Goal: Check status: Check status

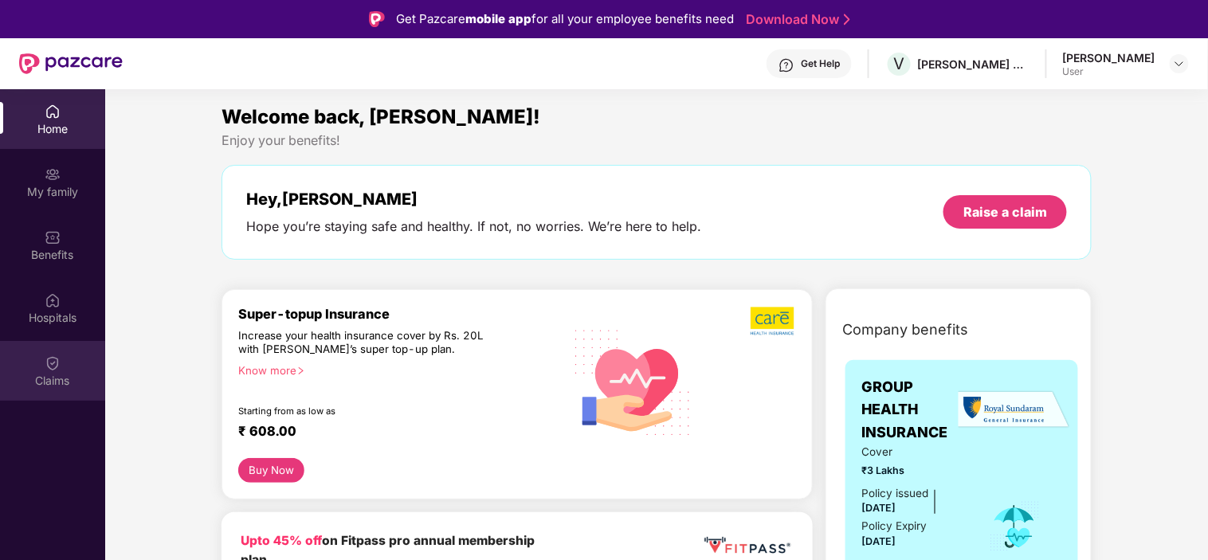
click at [72, 368] on div "Claims" at bounding box center [52, 371] width 105 height 60
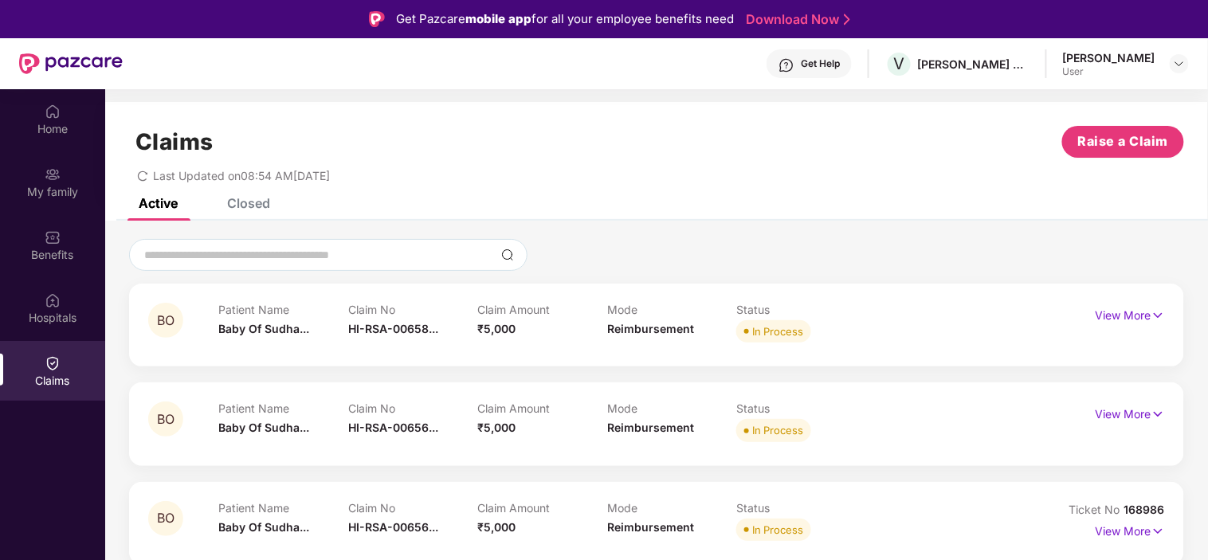
click at [801, 64] on div "Get Help" at bounding box center [820, 63] width 39 height 13
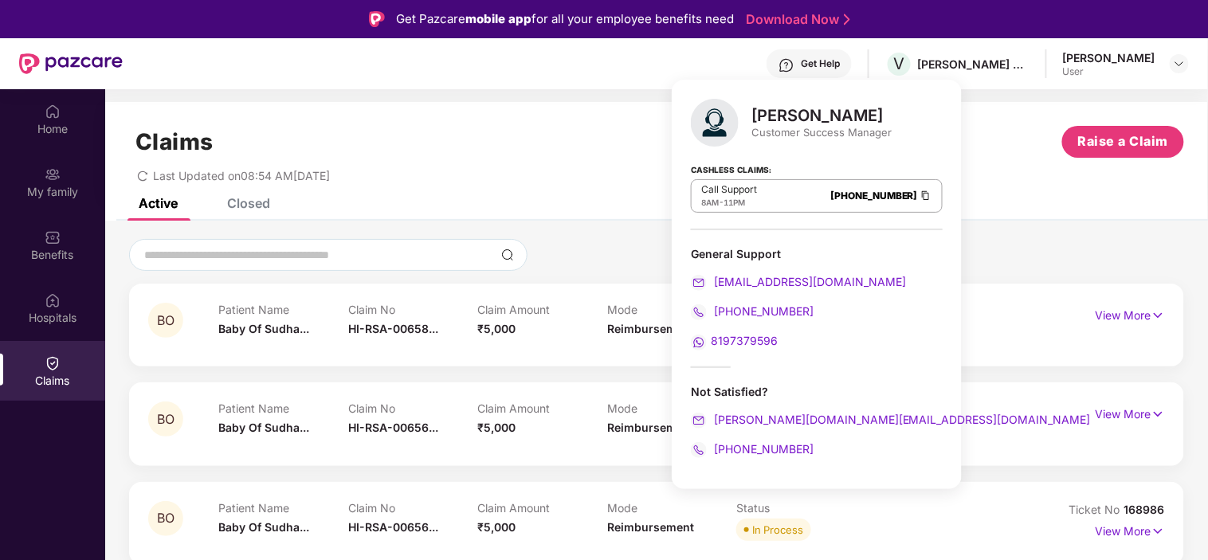
click at [920, 194] on img at bounding box center [926, 196] width 13 height 14
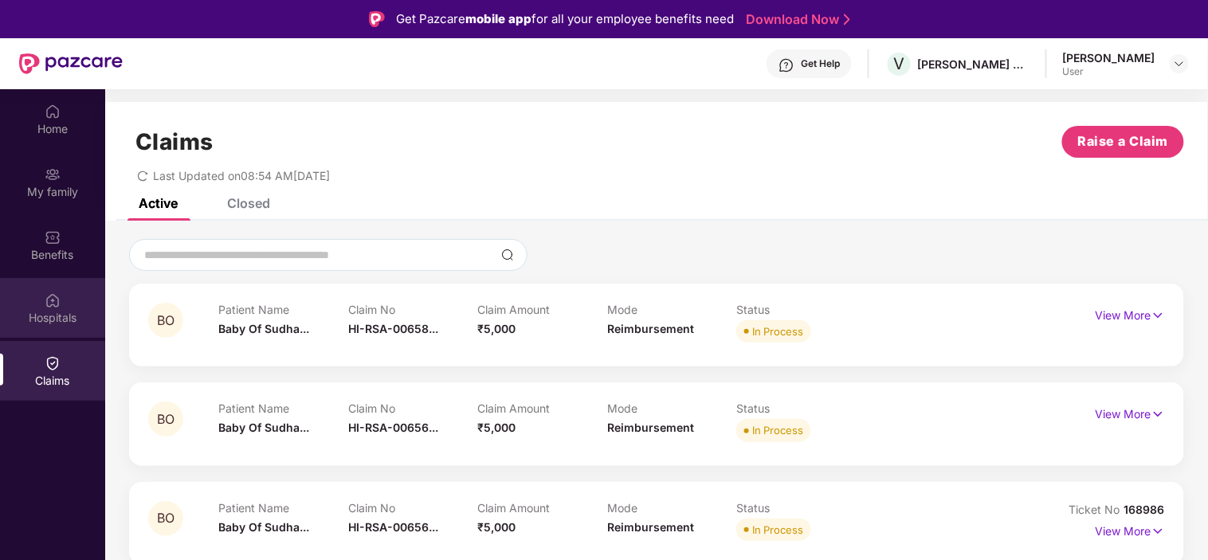
click at [48, 310] on div "Hospitals" at bounding box center [52, 318] width 105 height 16
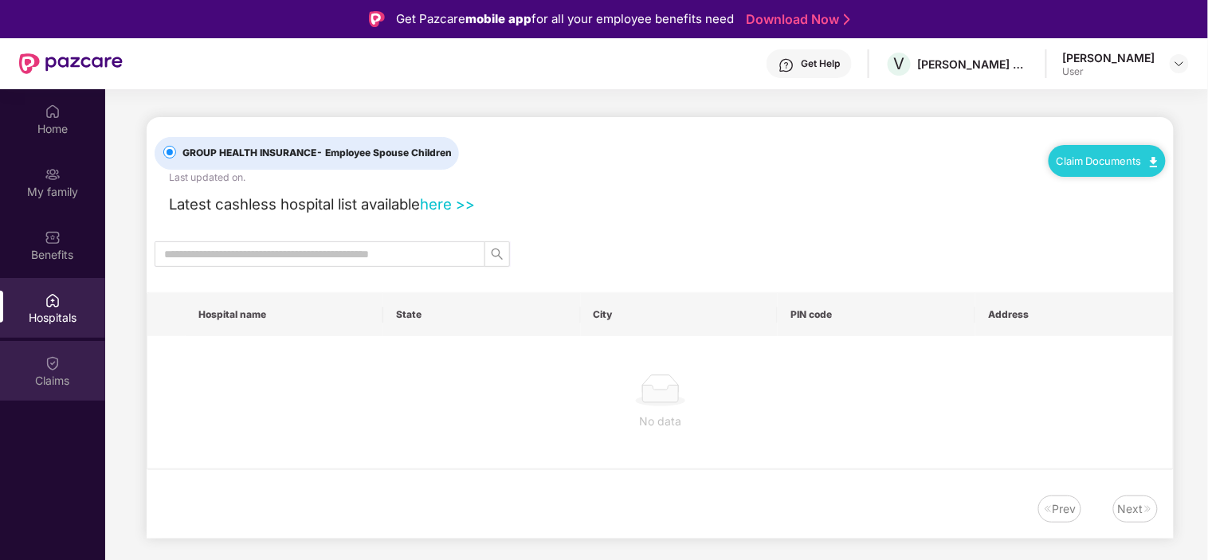
click at [57, 363] on img at bounding box center [53, 364] width 16 height 16
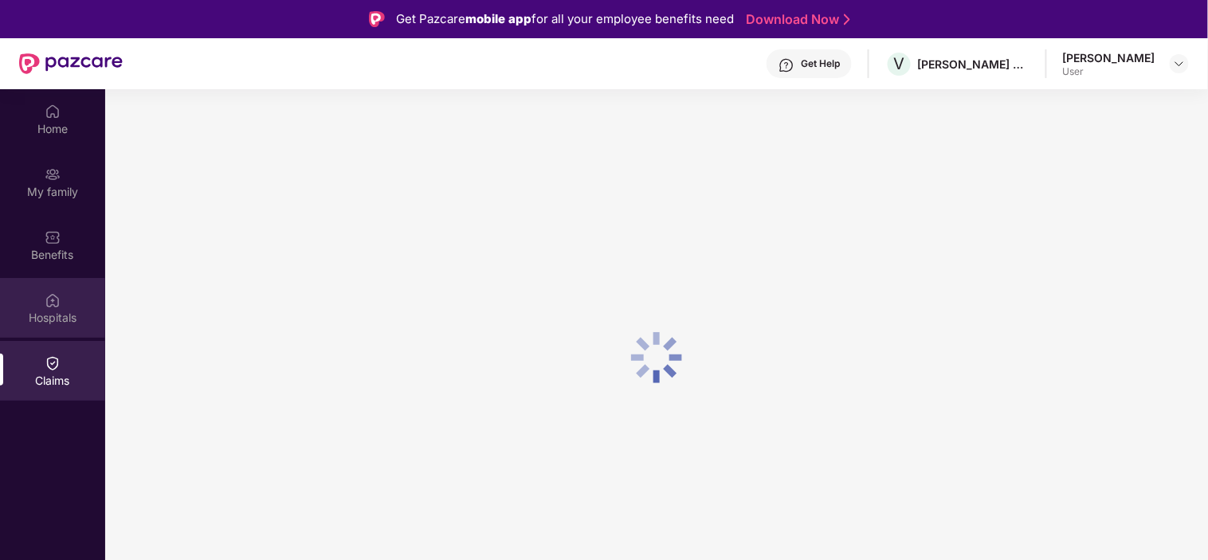
click at [57, 310] on div "Hospitals" at bounding box center [52, 318] width 105 height 16
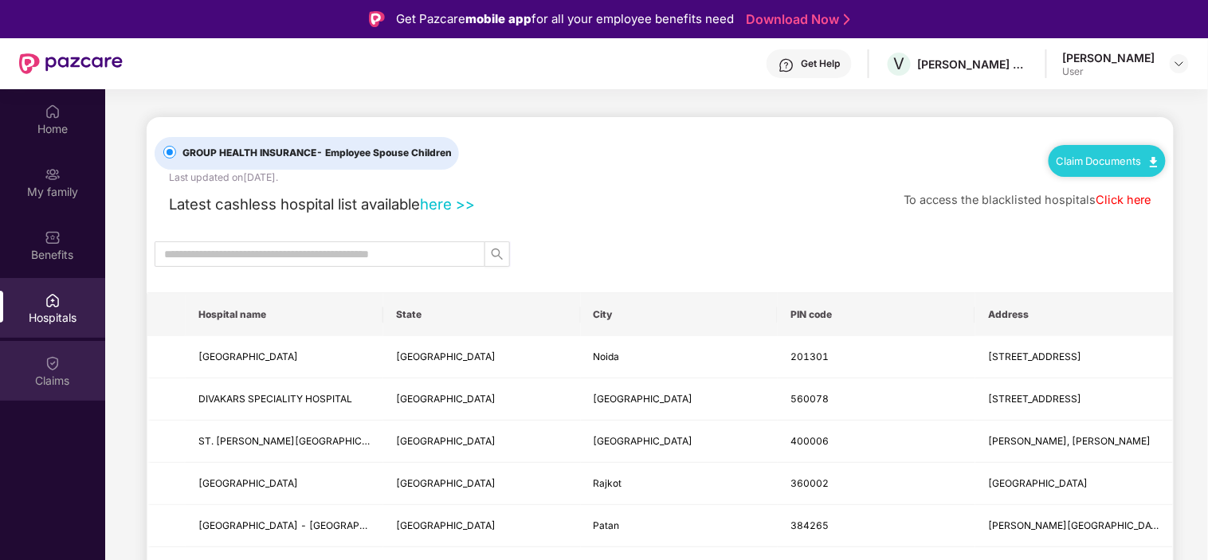
click at [73, 370] on div "Claims" at bounding box center [52, 371] width 105 height 60
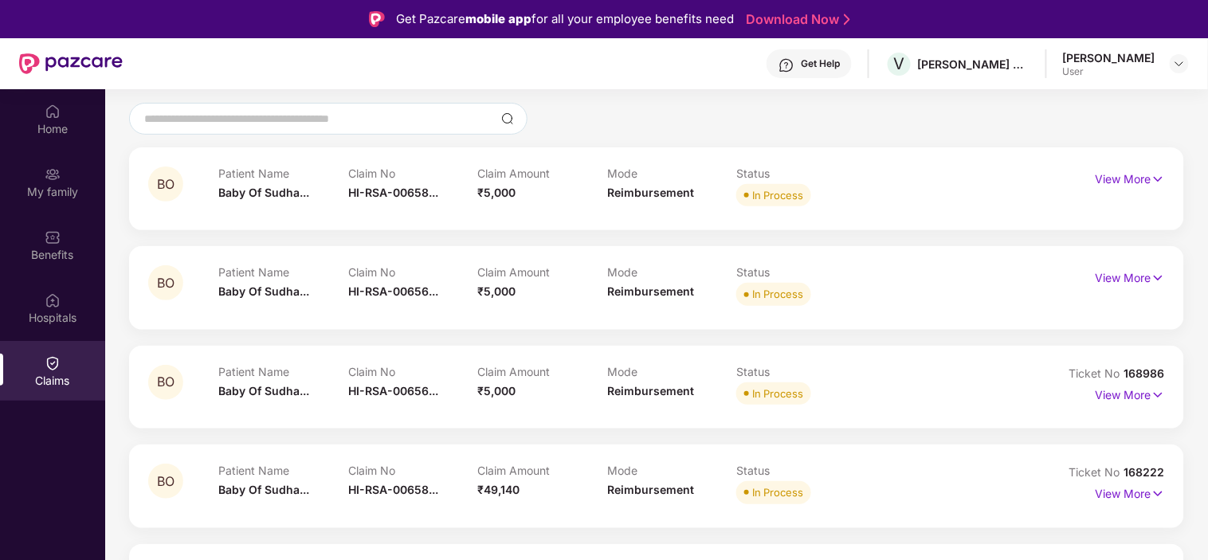
scroll to position [177, 0]
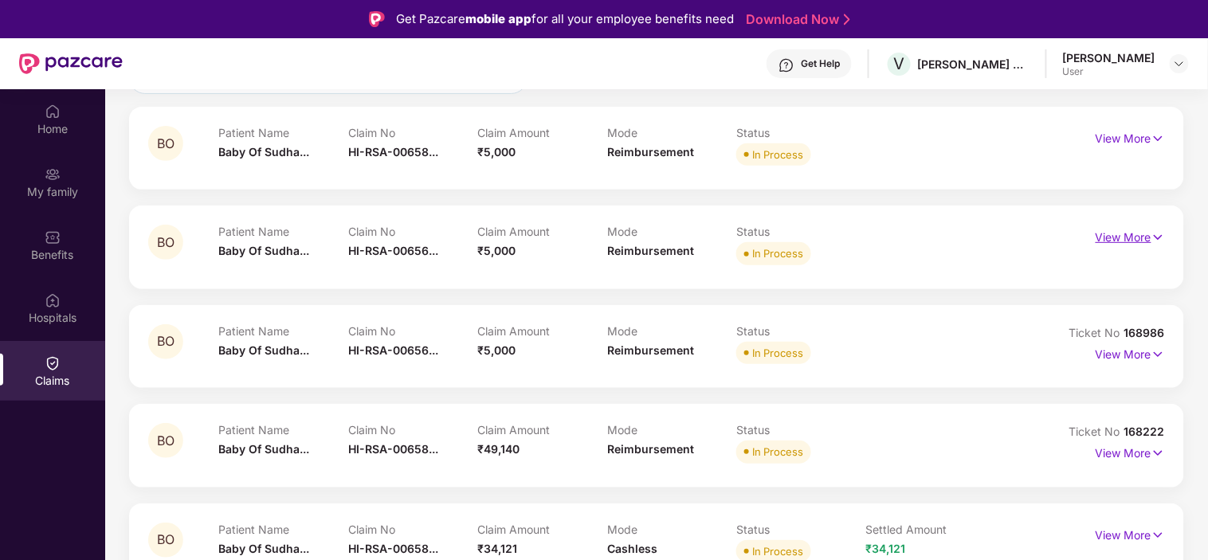
click at [1145, 233] on p "View More" at bounding box center [1130, 236] width 69 height 22
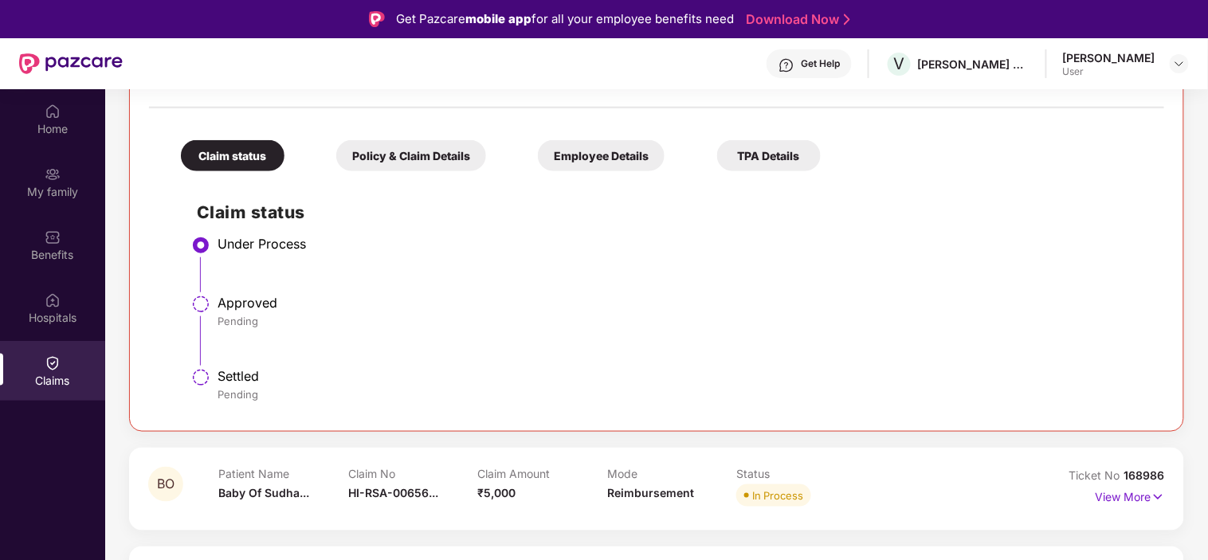
scroll to position [265, 0]
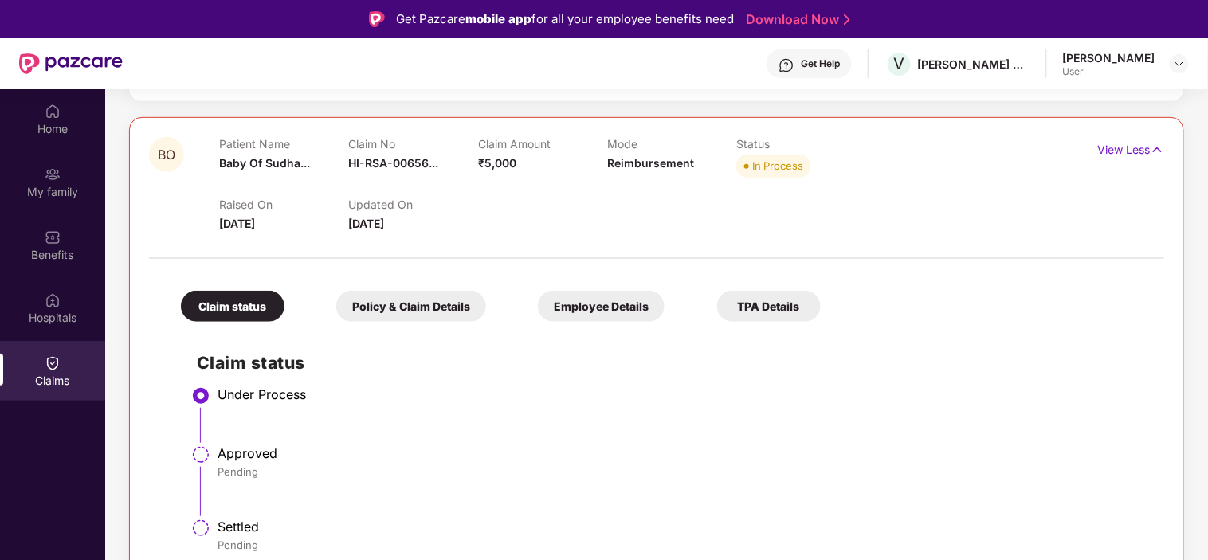
click at [430, 303] on div "Policy & Claim Details" at bounding box center [411, 306] width 150 height 31
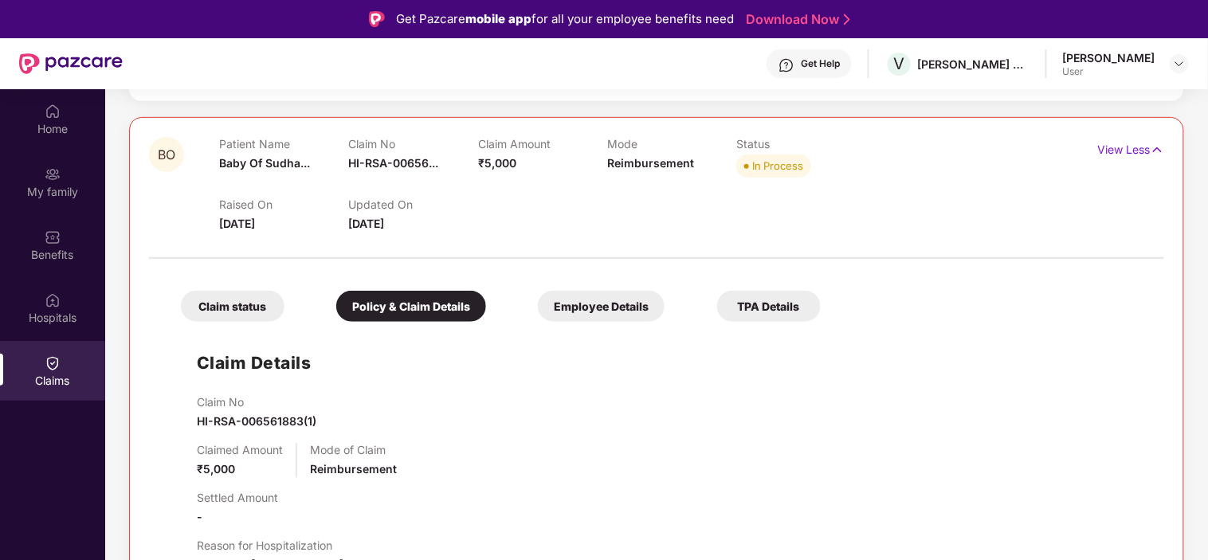
scroll to position [354, 0]
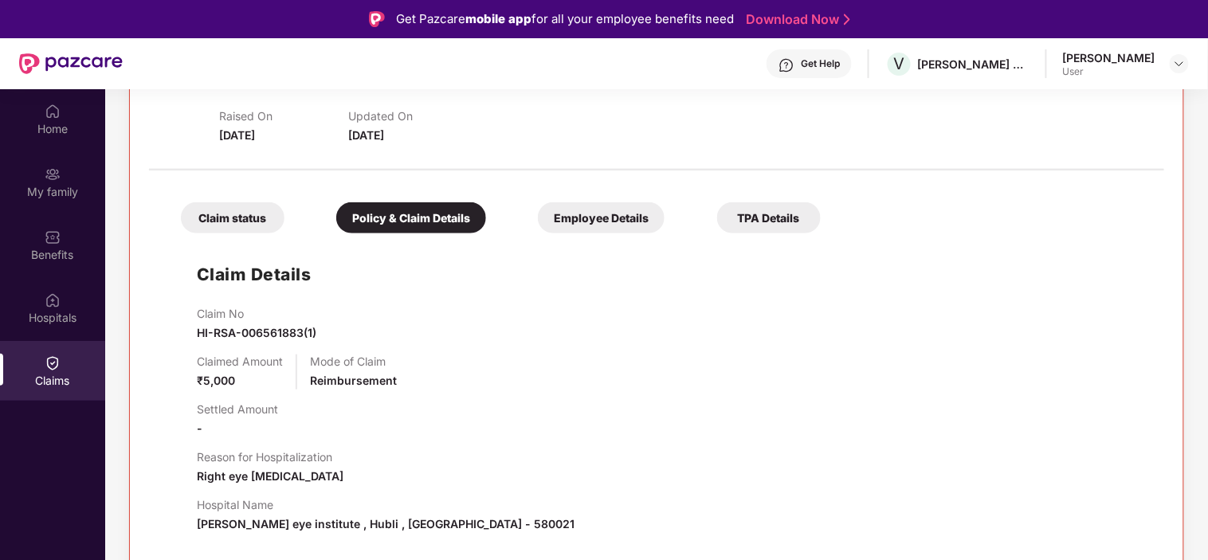
click at [622, 219] on div "Employee Details" at bounding box center [601, 217] width 127 height 31
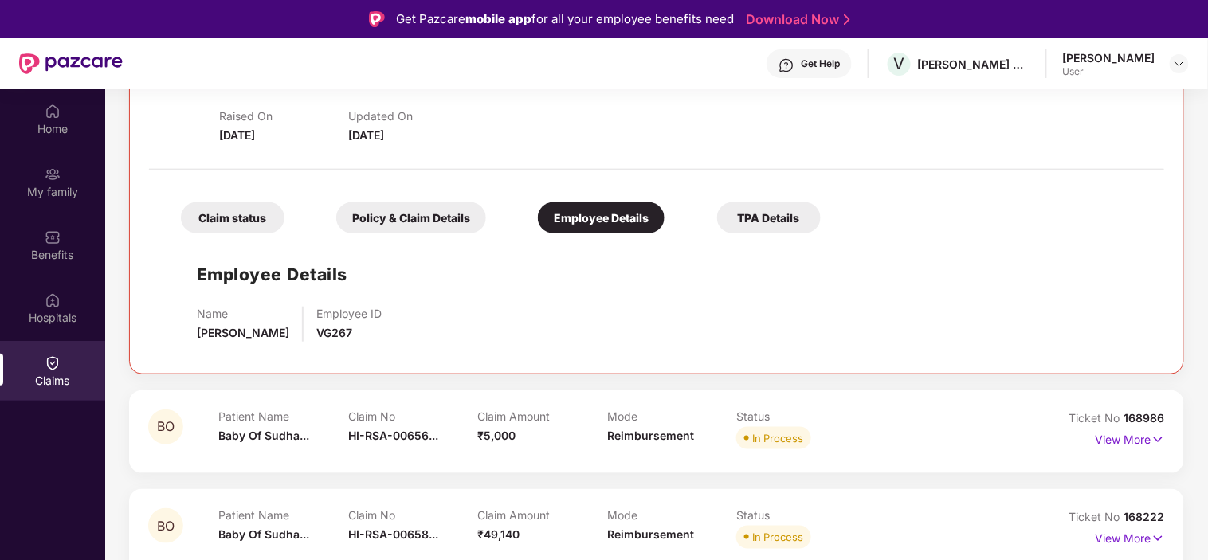
click at [425, 222] on div "Policy & Claim Details" at bounding box center [411, 217] width 150 height 31
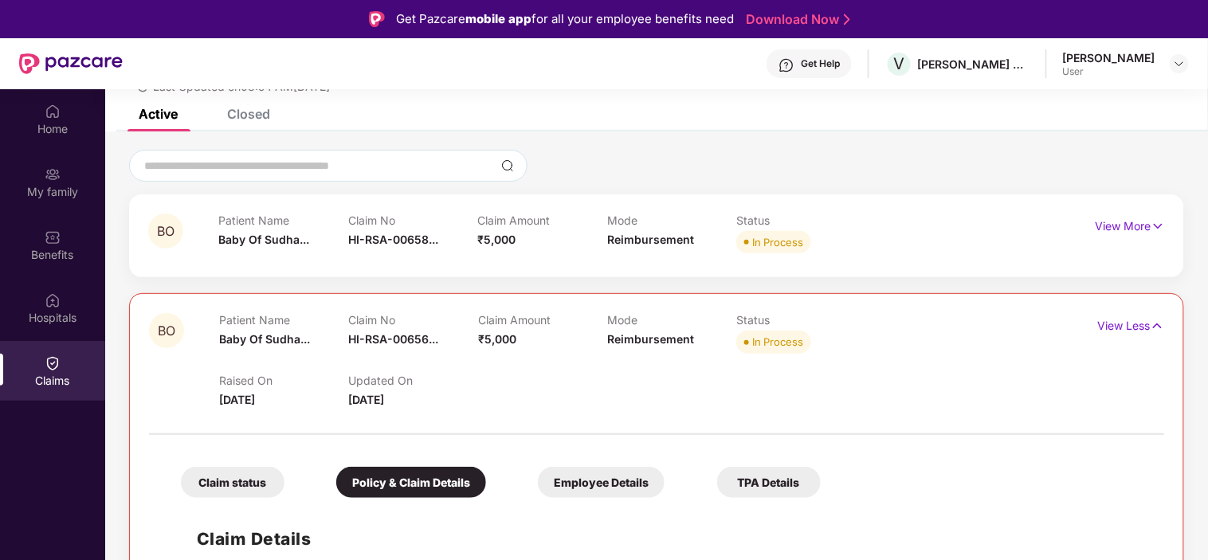
scroll to position [88, 0]
click at [1141, 322] on p "View Less" at bounding box center [1131, 325] width 66 height 22
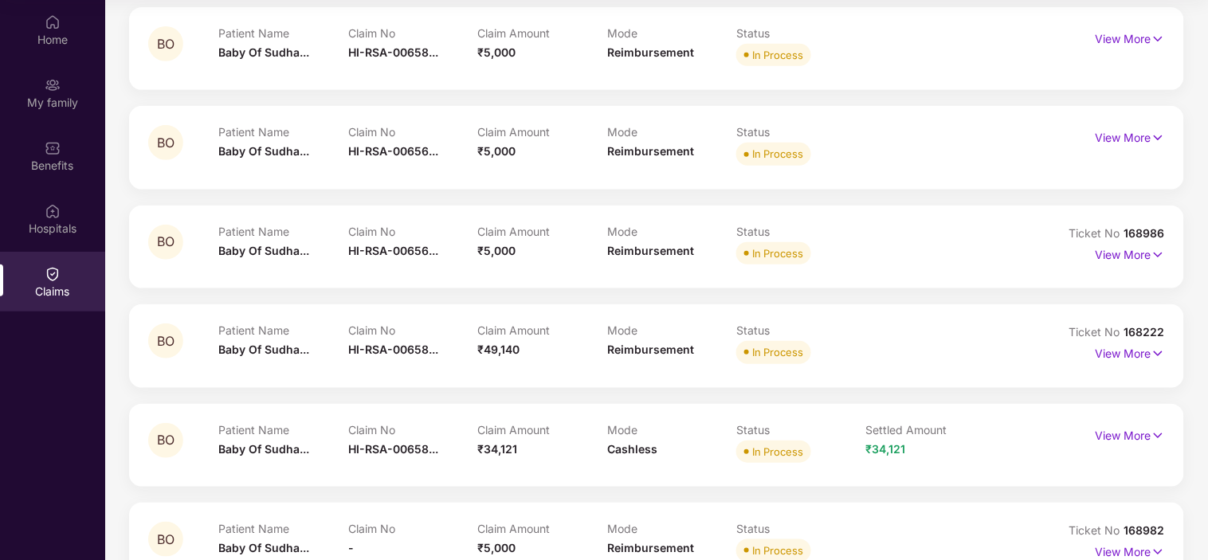
scroll to position [161, 0]
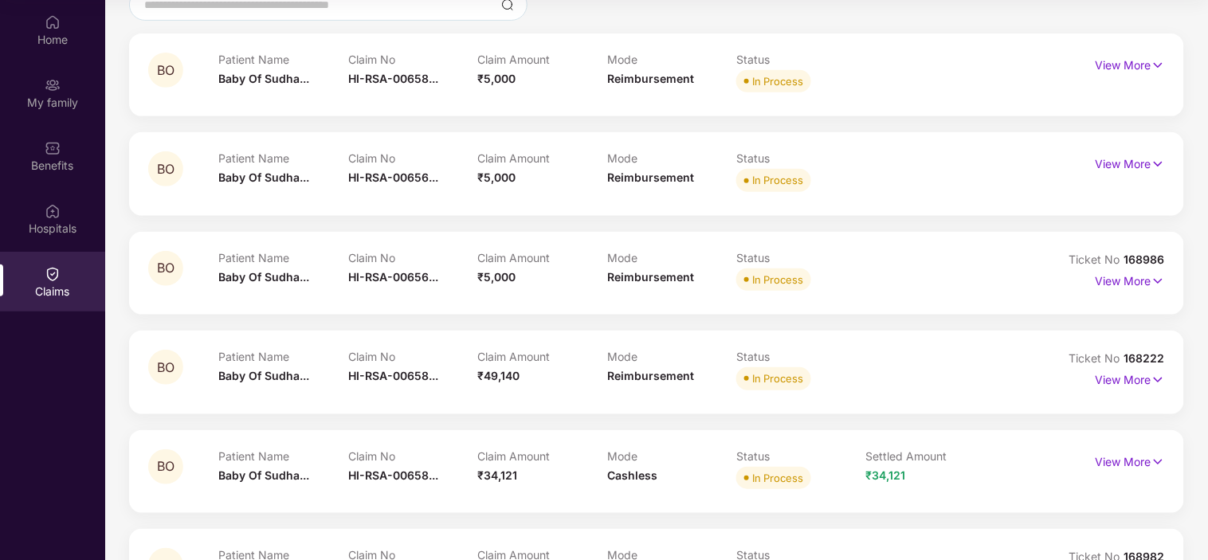
click at [505, 181] on span "₹5,000" at bounding box center [496, 178] width 38 height 14
click at [395, 178] on span "HI-RSA-00656..." at bounding box center [393, 178] width 90 height 14
click at [1142, 163] on p "View More" at bounding box center [1130, 162] width 69 height 22
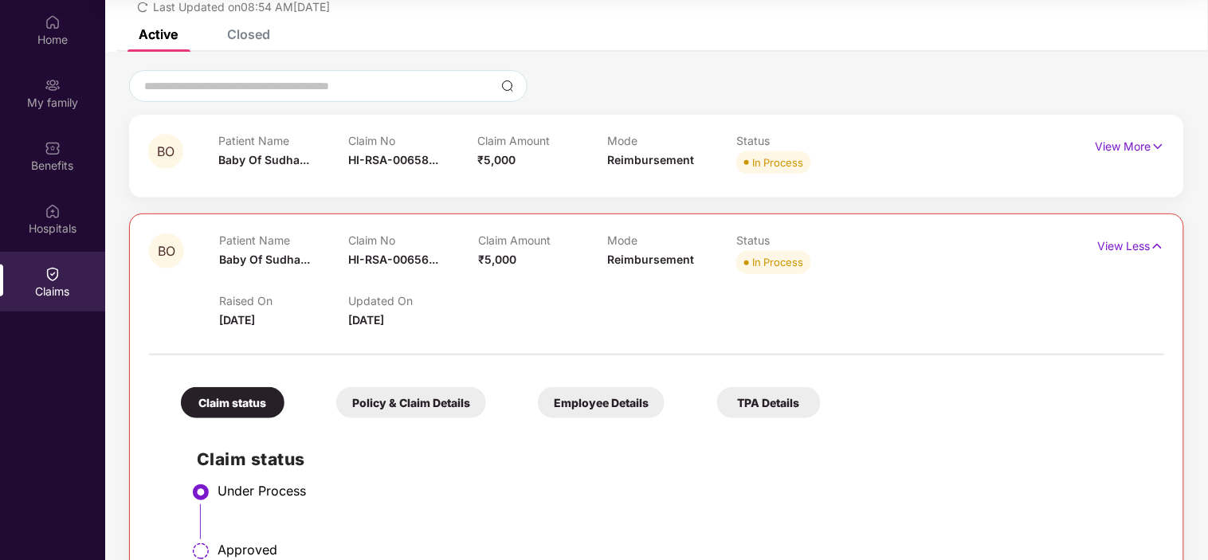
scroll to position [0, 0]
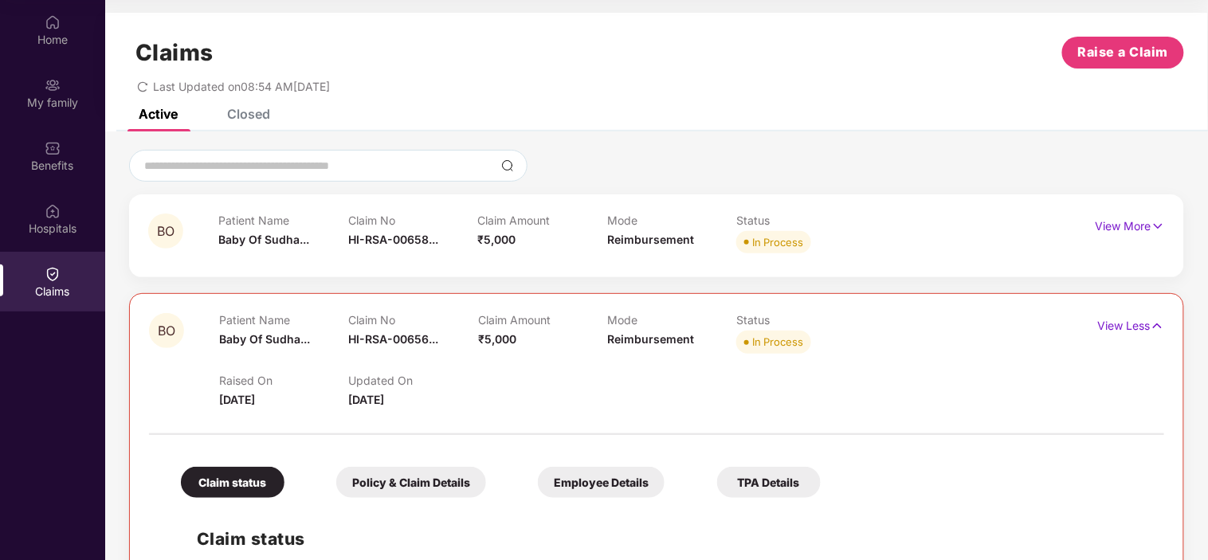
click at [259, 114] on div "Closed" at bounding box center [248, 114] width 43 height 16
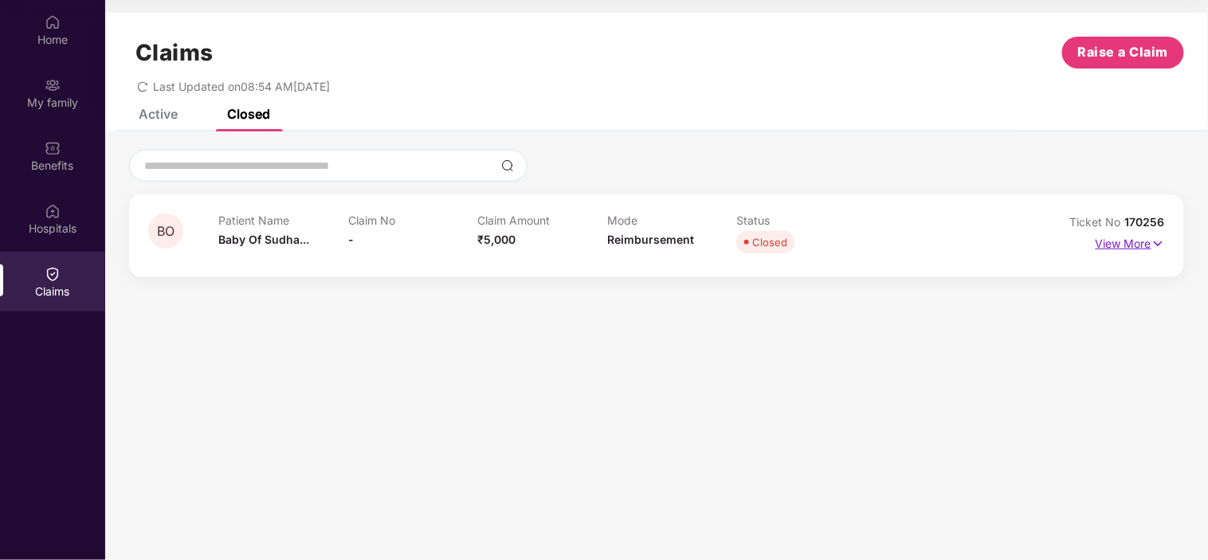
click at [1108, 239] on p "View More" at bounding box center [1130, 242] width 69 height 22
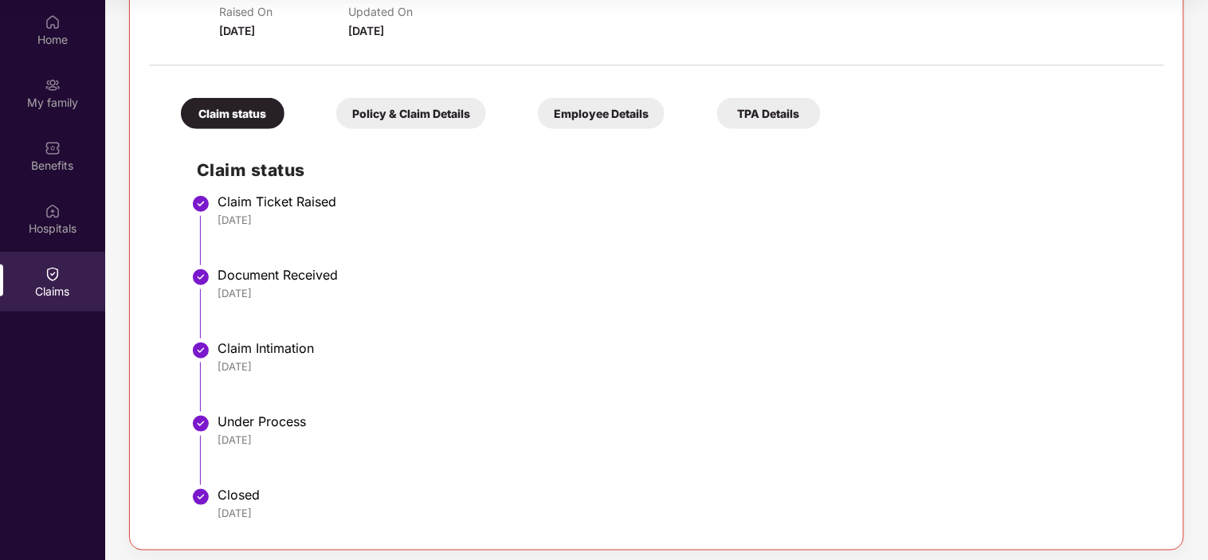
scroll to position [276, 0]
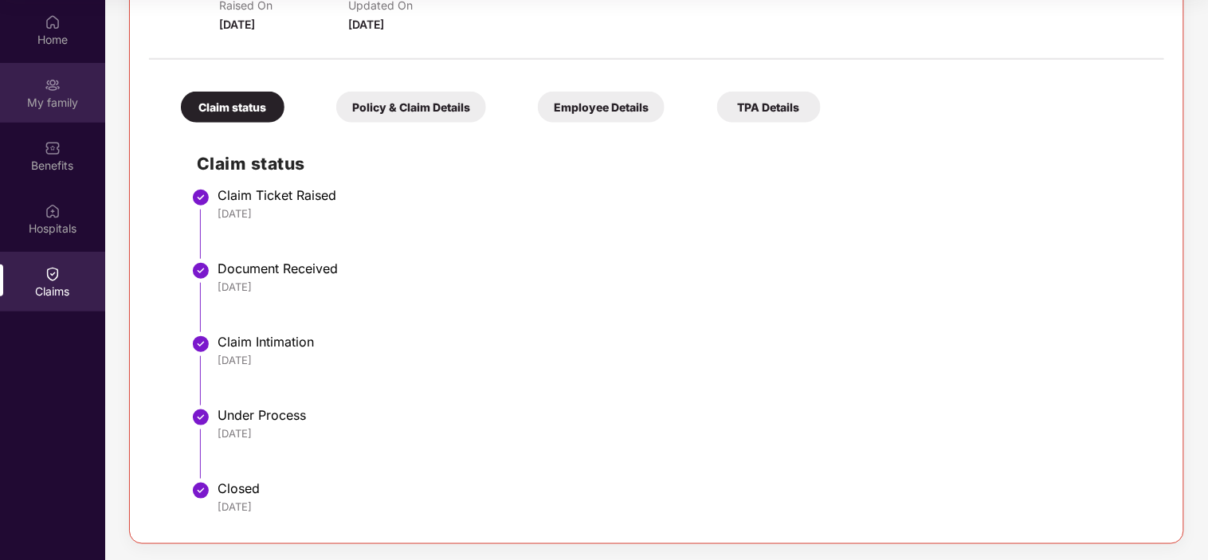
click at [54, 86] on img at bounding box center [53, 85] width 16 height 16
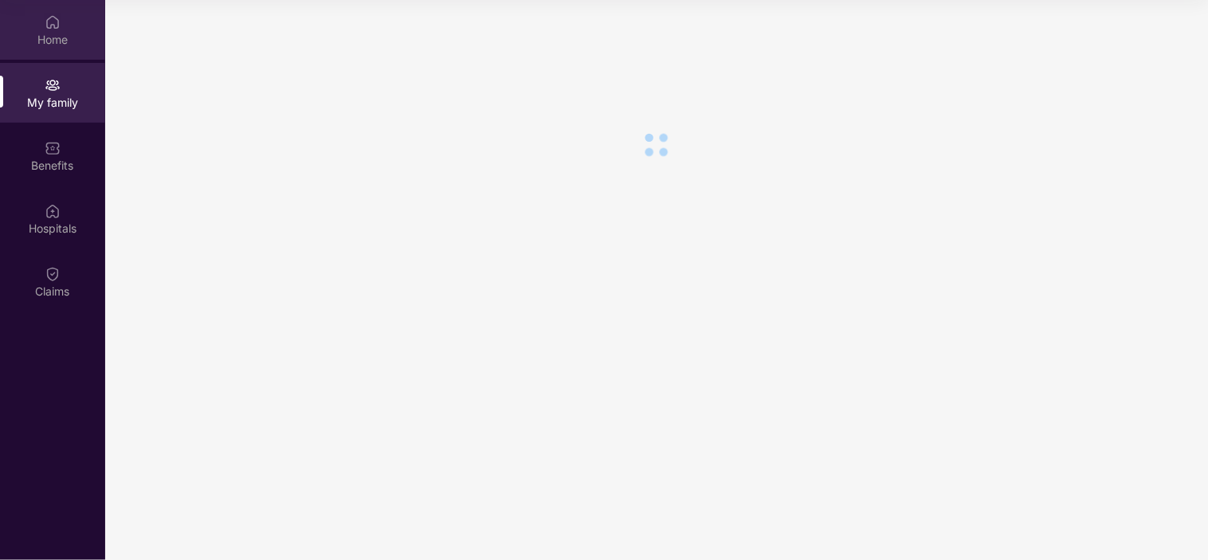
click at [59, 32] on div "Home" at bounding box center [52, 40] width 105 height 16
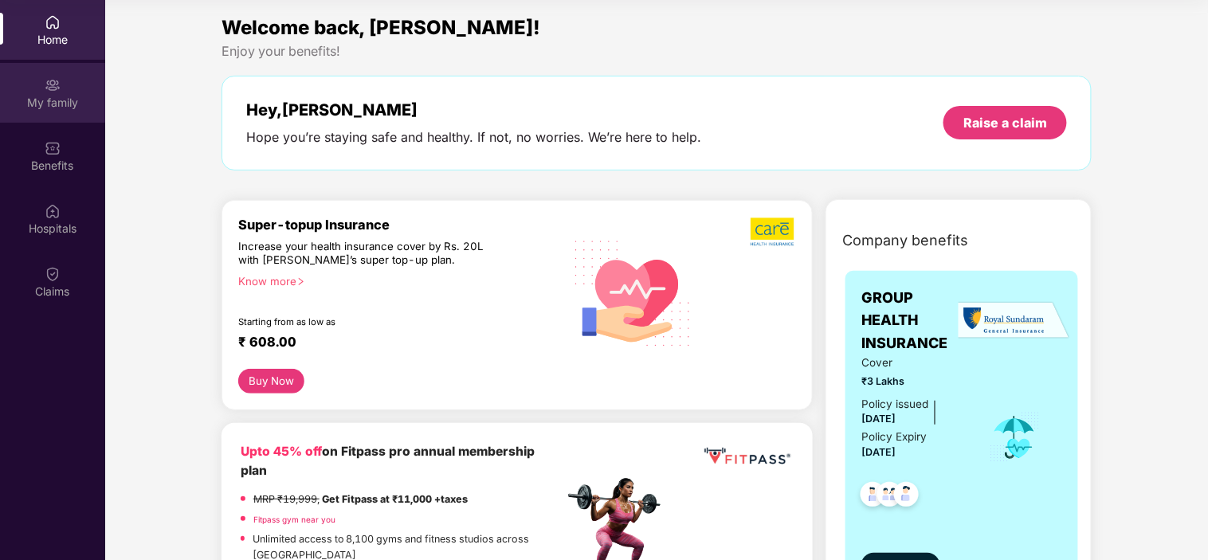
click at [48, 88] on img at bounding box center [53, 85] width 16 height 16
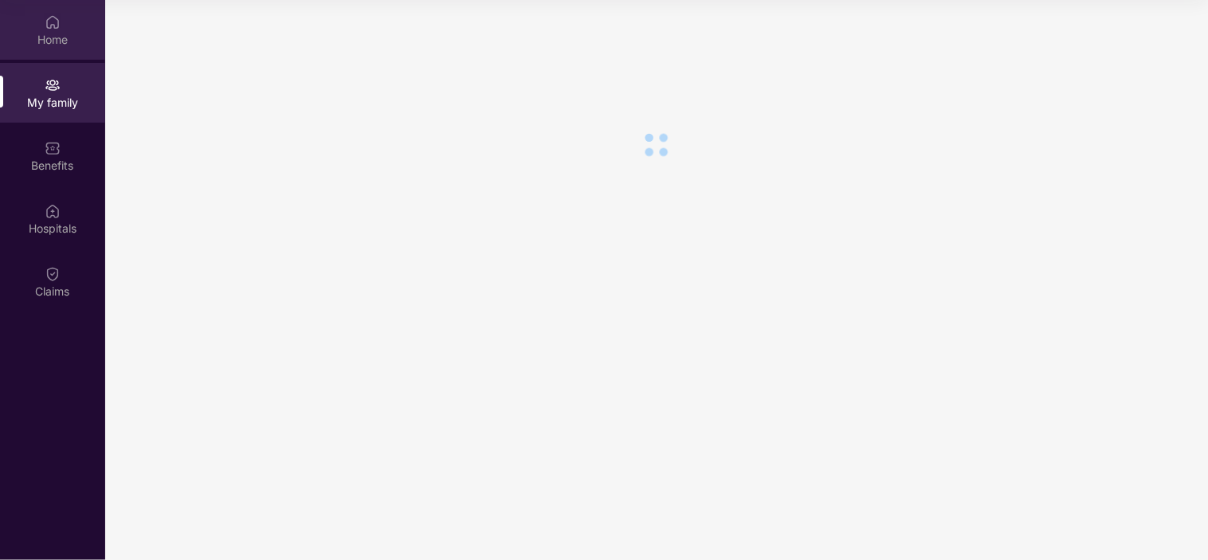
click at [44, 45] on div "Home" at bounding box center [52, 40] width 105 height 16
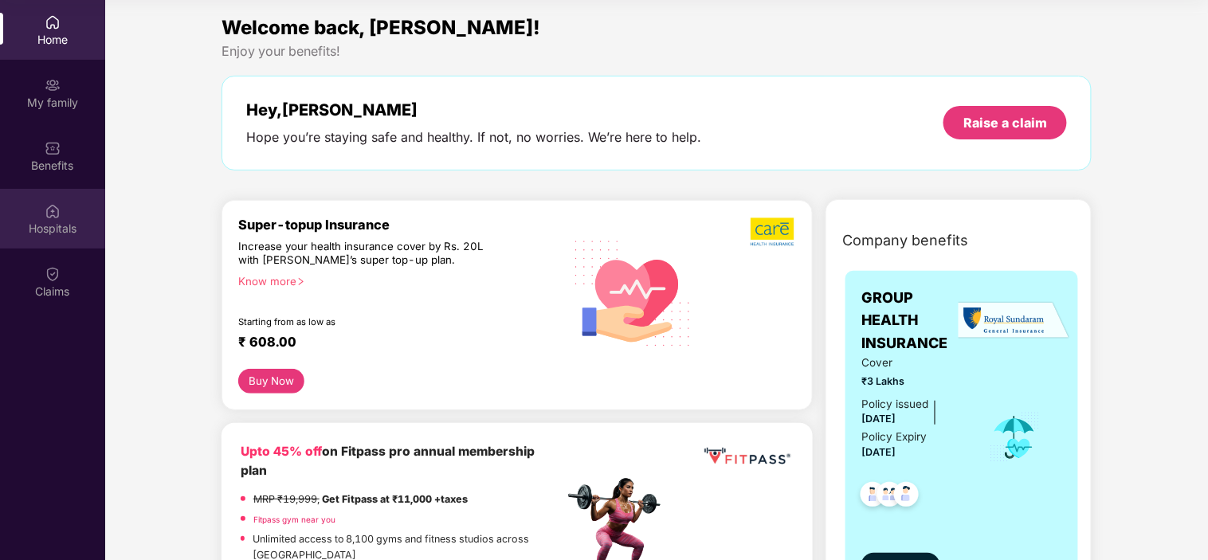
click at [58, 200] on div "Hospitals" at bounding box center [52, 219] width 105 height 60
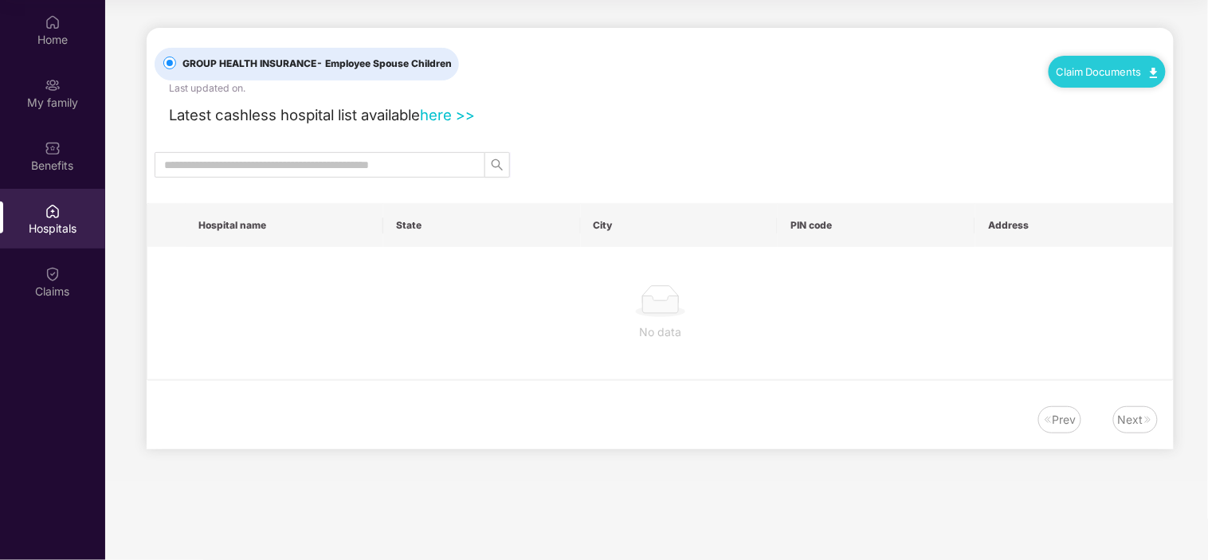
click at [57, 279] on img at bounding box center [53, 274] width 16 height 16
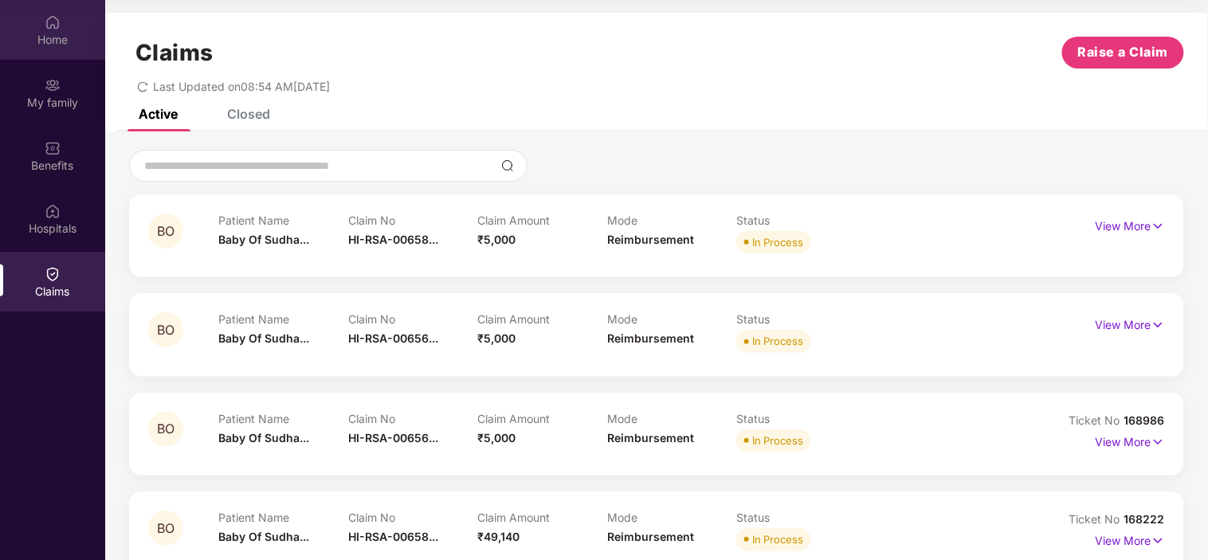
click at [40, 22] on div "Home" at bounding box center [52, 30] width 105 height 60
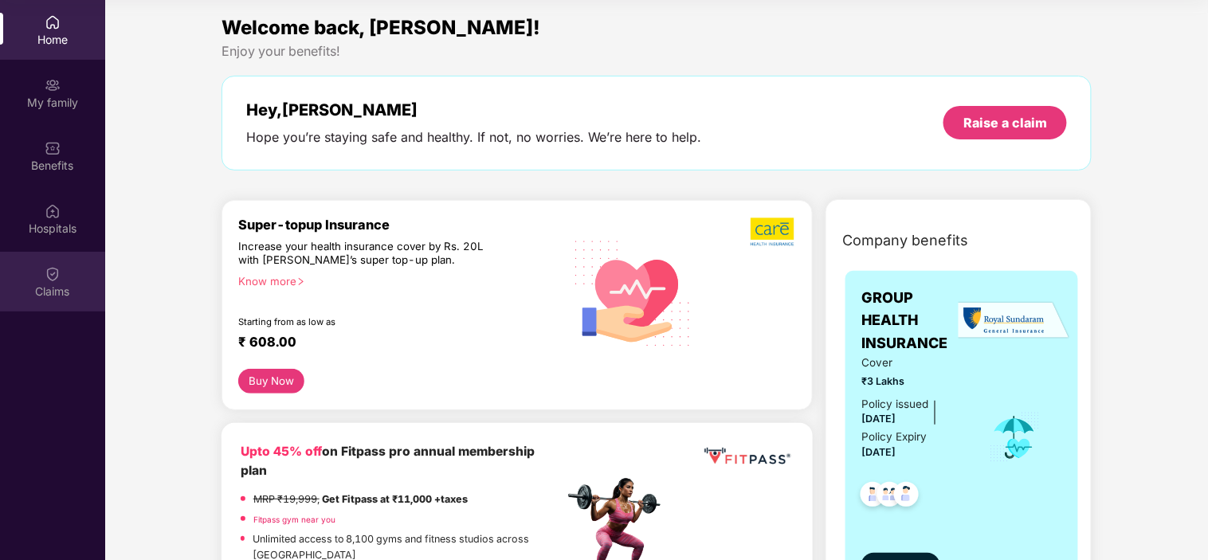
click at [49, 277] on img at bounding box center [53, 274] width 16 height 16
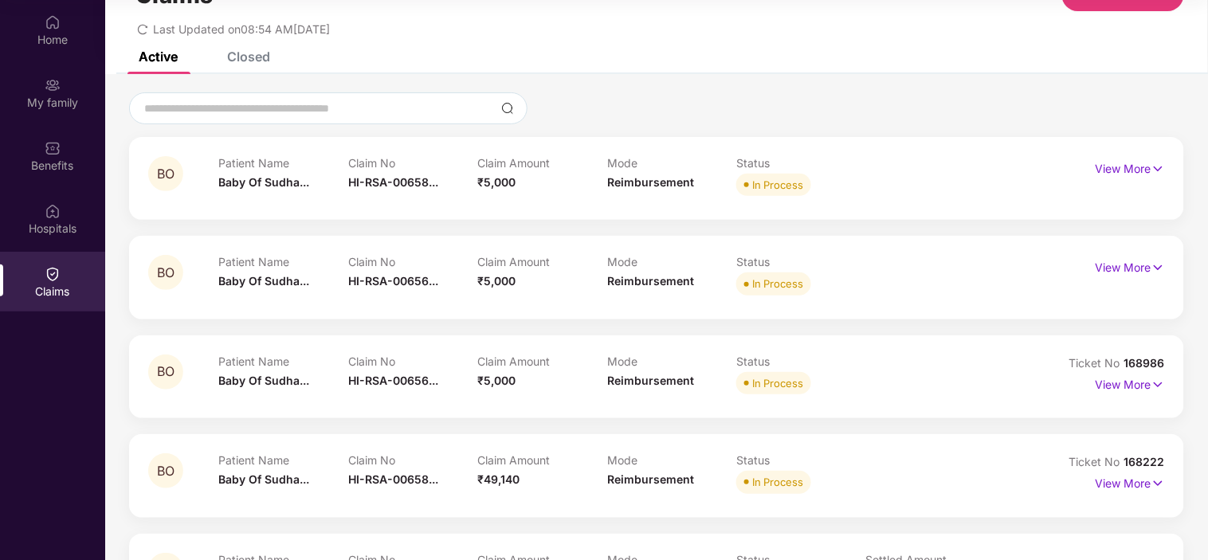
scroll to position [88, 0]
